Goal: Task Accomplishment & Management: Use online tool/utility

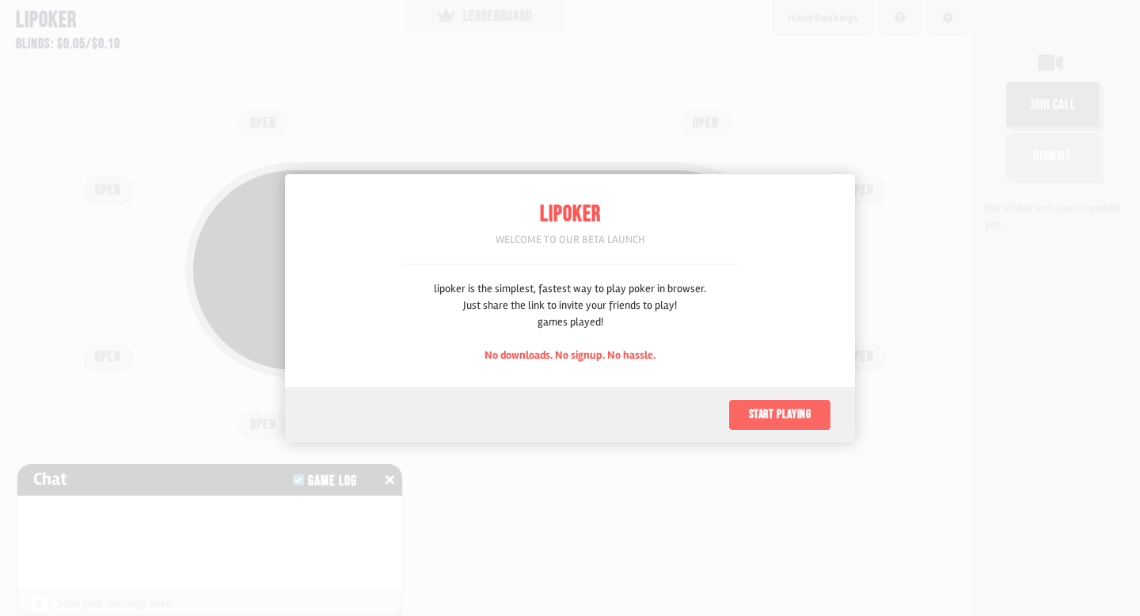
scroll to position [79, 0]
click at [763, 411] on button "Start playing" at bounding box center [780, 415] width 103 height 32
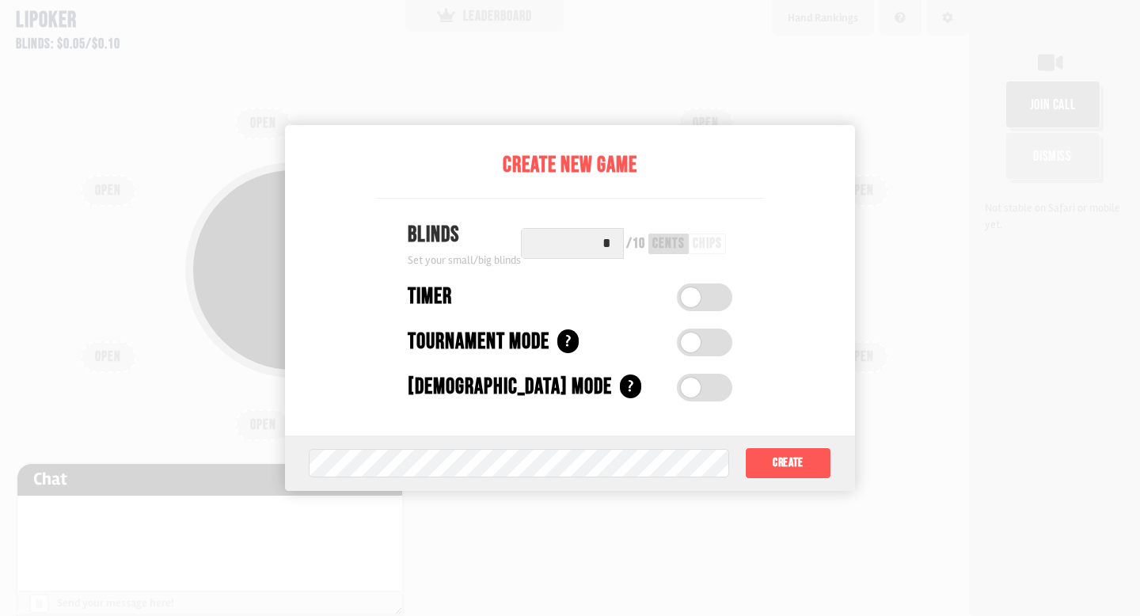
click at [706, 248] on div "chips" at bounding box center [707, 244] width 29 height 14
click at [669, 244] on div "cents" at bounding box center [669, 244] width 32 height 14
click at [708, 247] on div "chips" at bounding box center [707, 244] width 29 height 14
click at [761, 465] on button "Create" at bounding box center [788, 463] width 86 height 32
